Goal: Check status: Check status

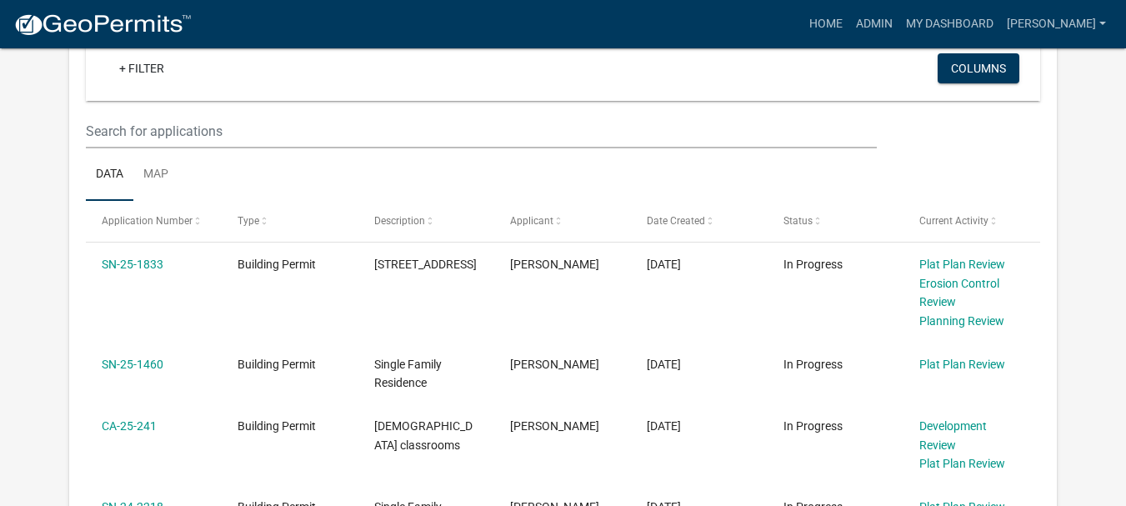
scroll to position [417, 0]
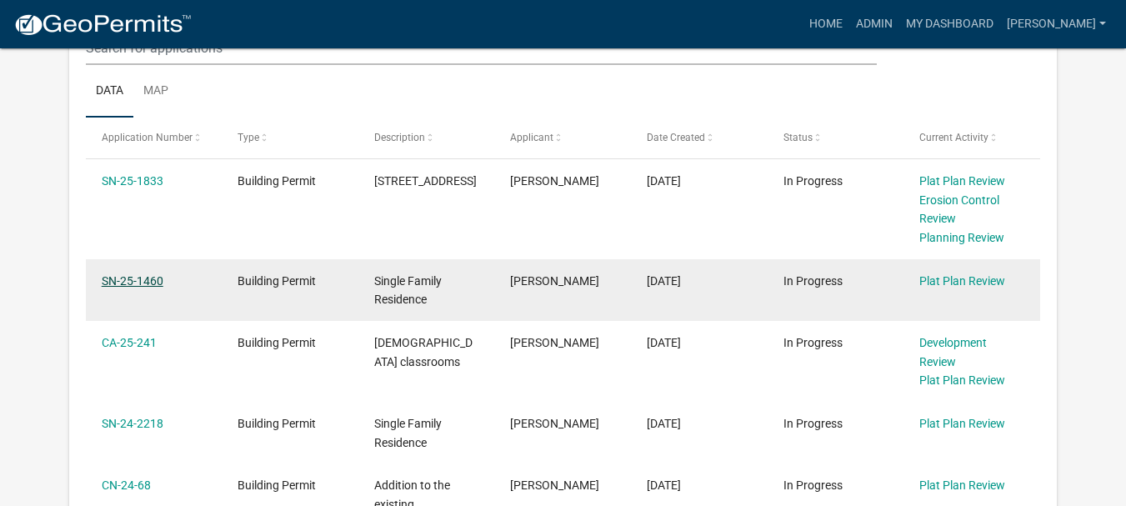
click at [125, 283] on link "SN-25-1460" at bounding box center [133, 280] width 62 height 13
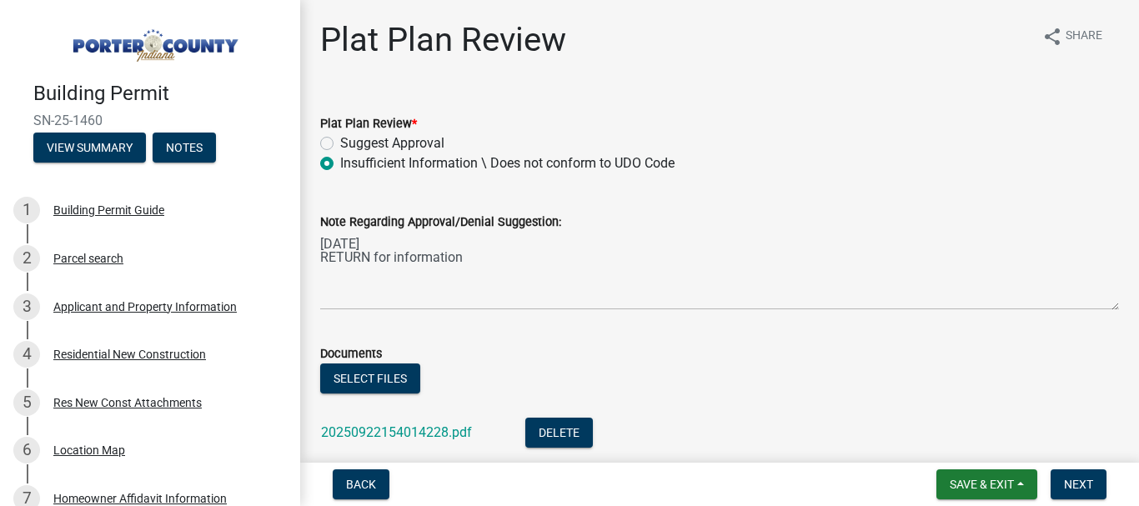
click at [340, 141] on label "Suggest Approval" at bounding box center [392, 143] width 104 height 20
click at [340, 141] on input "Suggest Approval" at bounding box center [345, 138] width 11 height 11
radio input "true"
click at [319, 275] on div "Note Regarding Approval/Denial Suggestion: [DATE] RETURN for information" at bounding box center [720, 249] width 824 height 122
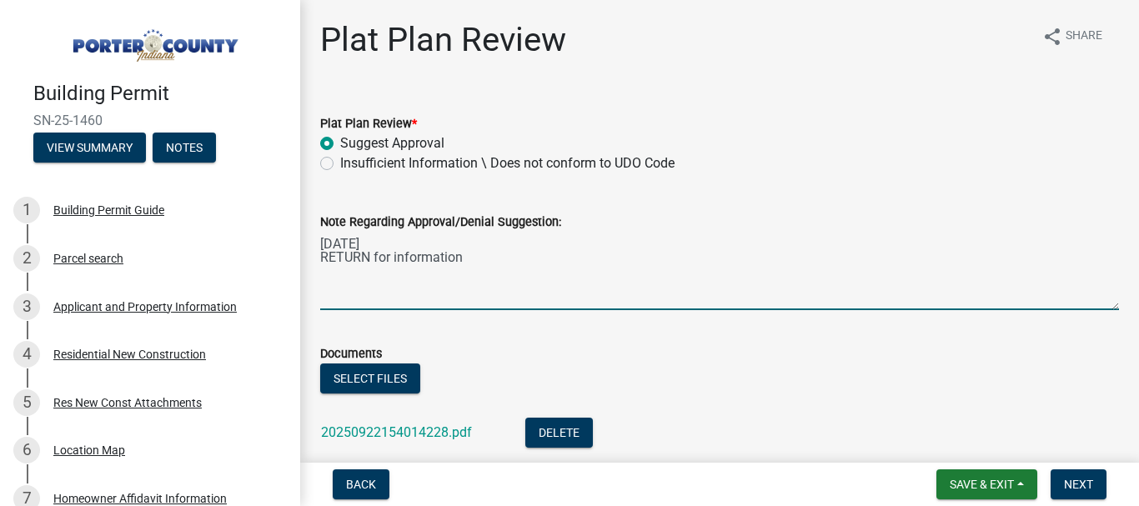
click at [460, 263] on textarea "[DATE] RETURN for information" at bounding box center [719, 271] width 799 height 78
type textarea "[DATE] RETURN for information [DATE] REC'D Back Now ACCEPTABLE"
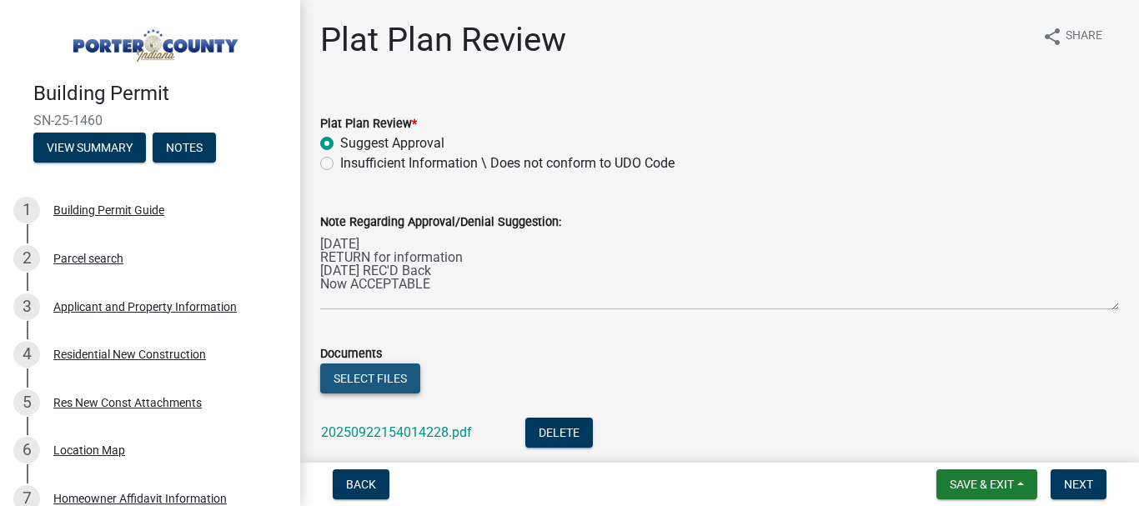
click at [383, 377] on button "Select files" at bounding box center [370, 378] width 100 height 30
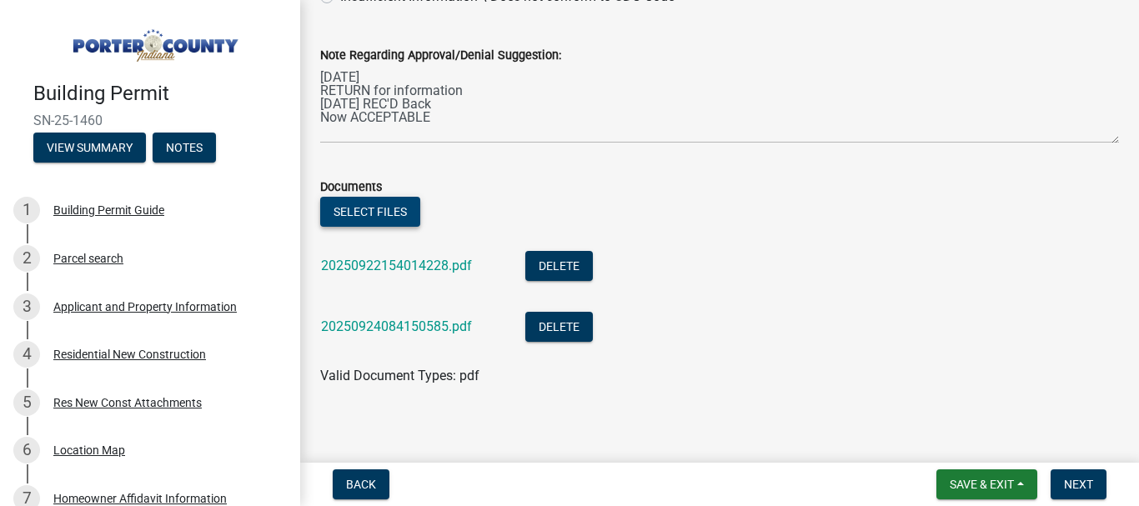
scroll to position [177, 0]
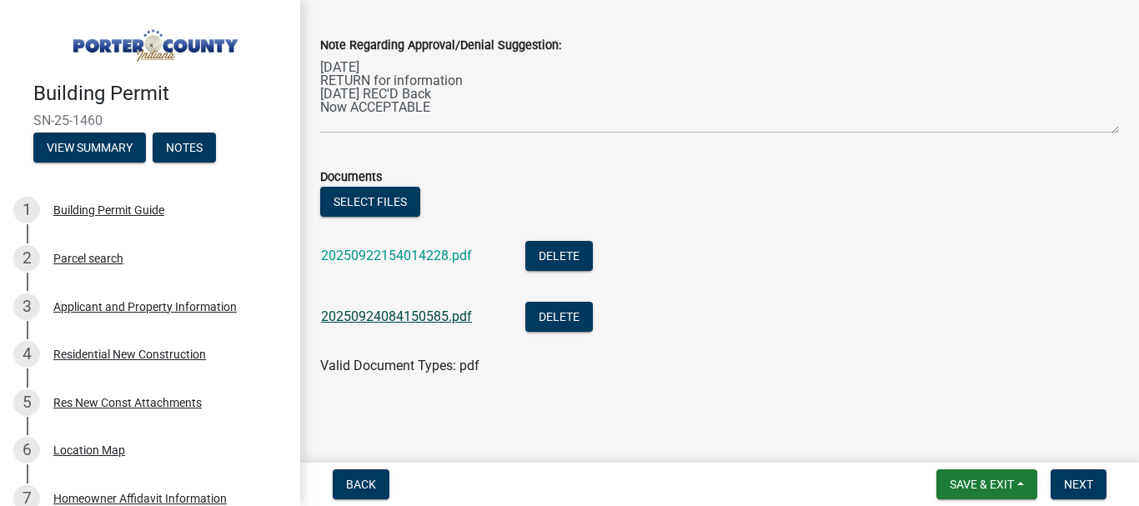
click at [426, 321] on link "20250924084150585.pdf" at bounding box center [396, 316] width 151 height 16
click at [1086, 486] on span "Next" at bounding box center [1078, 484] width 29 height 13
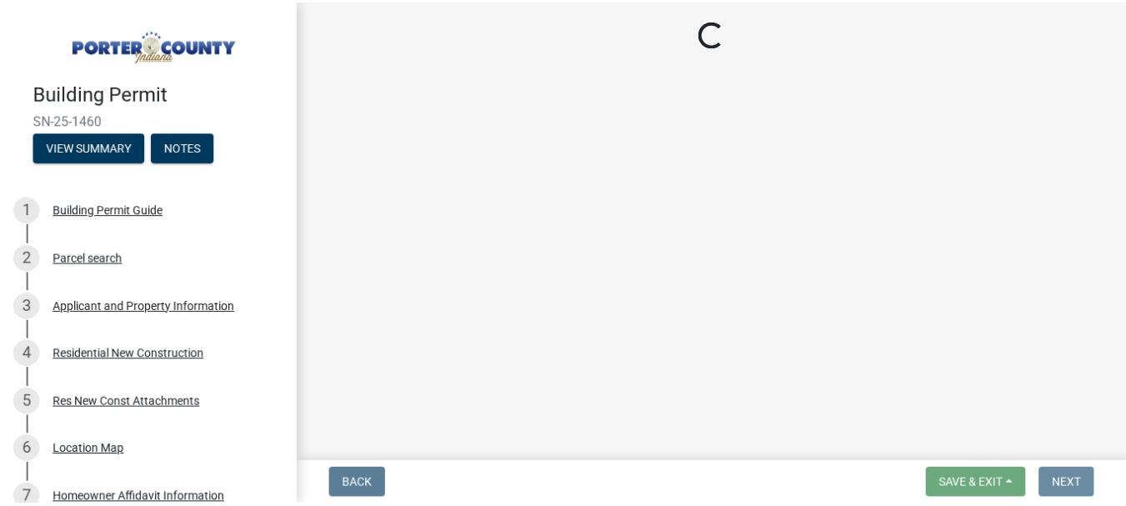
scroll to position [0, 0]
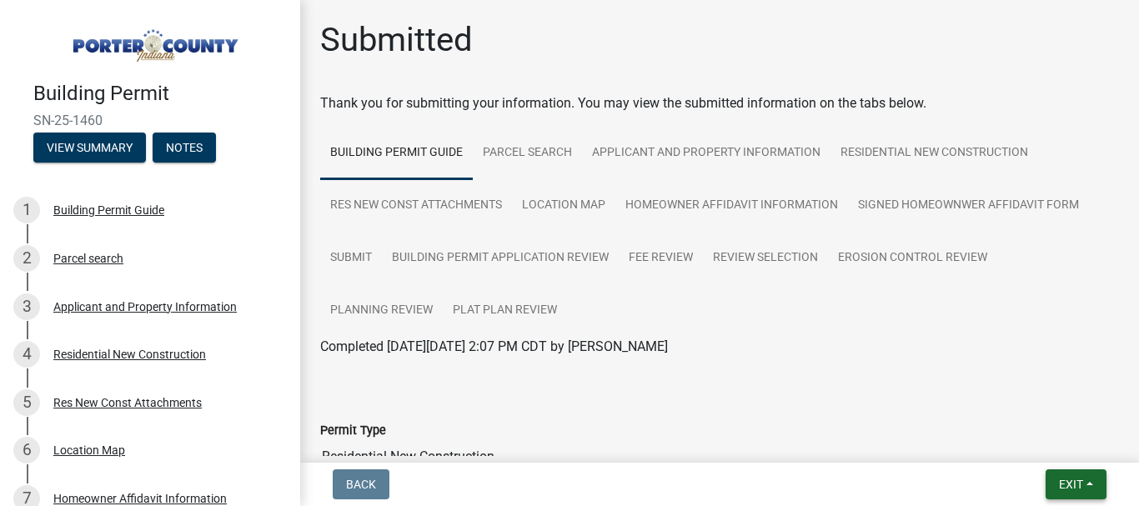
click at [1059, 491] on button "Exit" at bounding box center [1075, 484] width 61 height 30
click at [1016, 441] on button "Save & Exit" at bounding box center [1039, 441] width 133 height 40
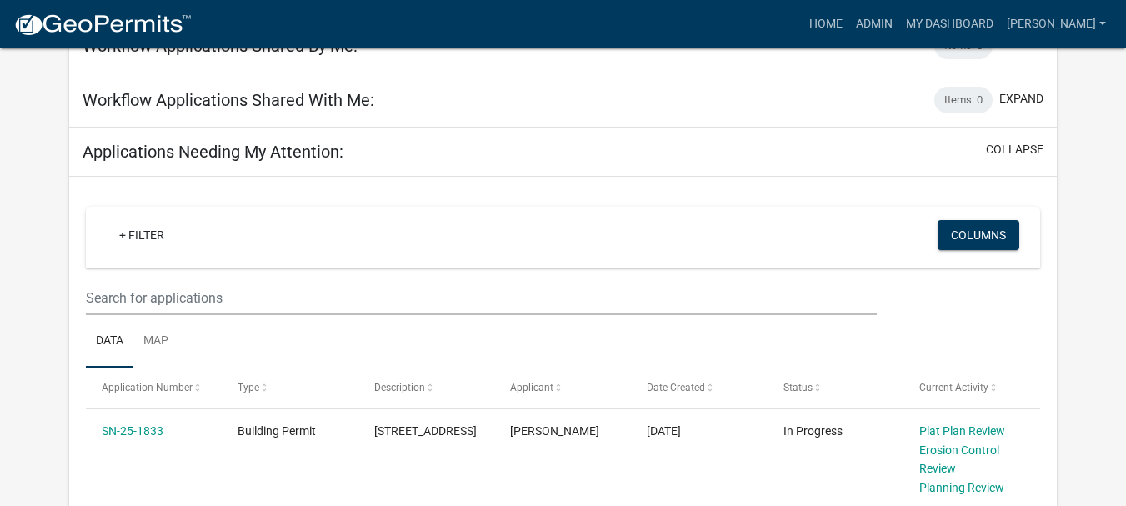
scroll to position [417, 0]
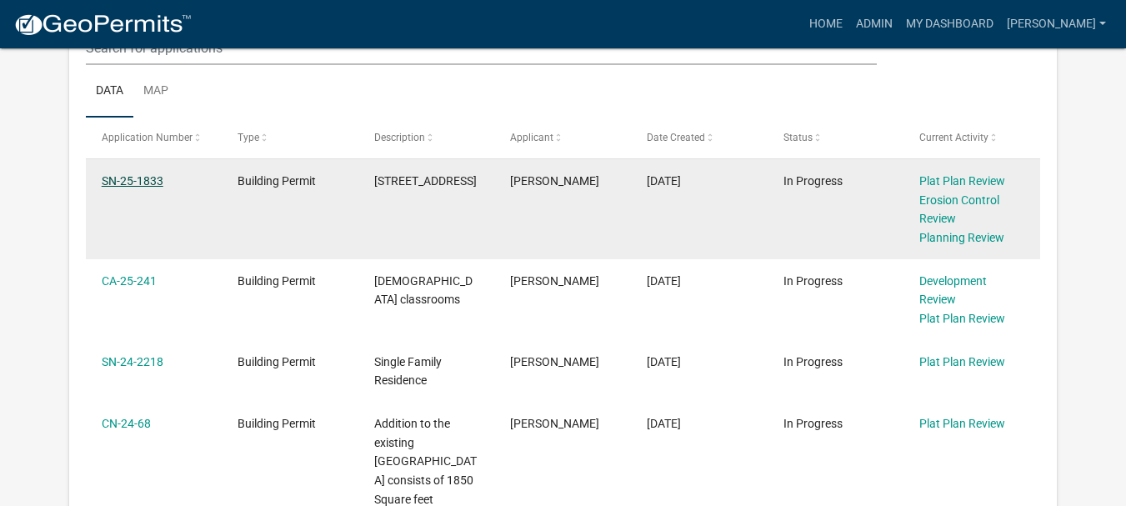
click at [126, 183] on link "SN-25-1833" at bounding box center [133, 180] width 62 height 13
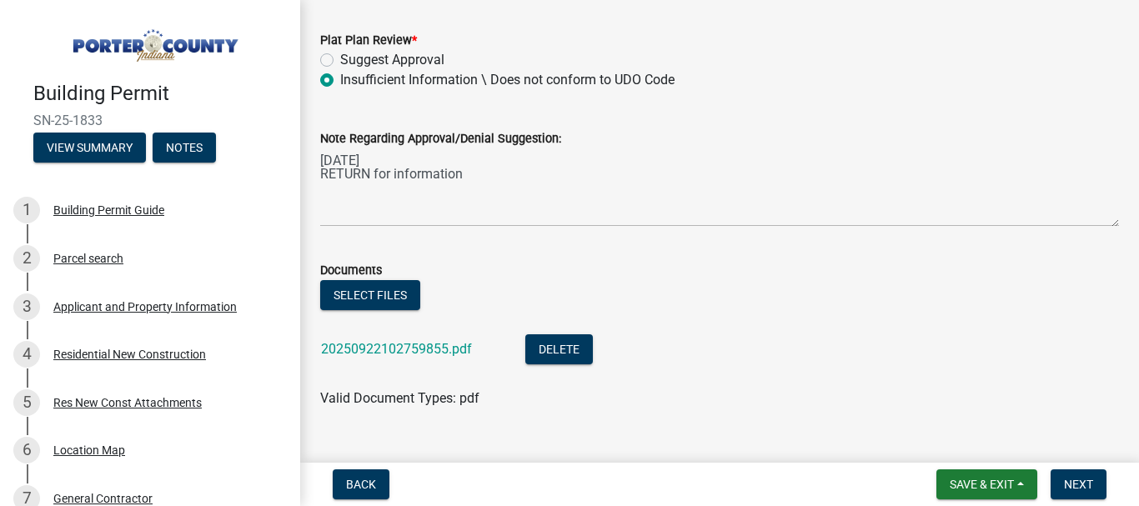
scroll to position [116, 0]
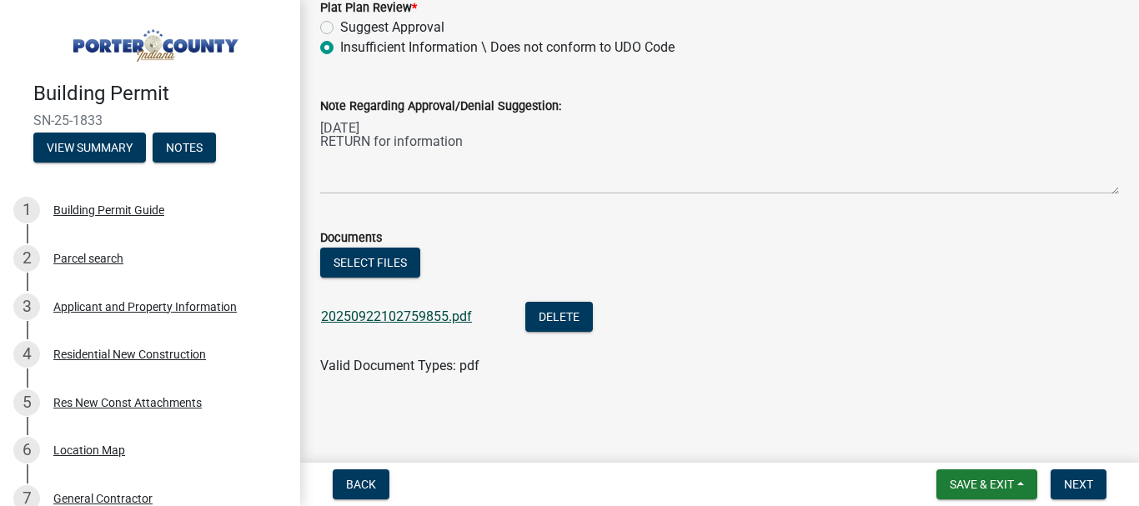
click at [398, 323] on link "20250922102759855.pdf" at bounding box center [396, 316] width 151 height 16
